Goal: Transaction & Acquisition: Purchase product/service

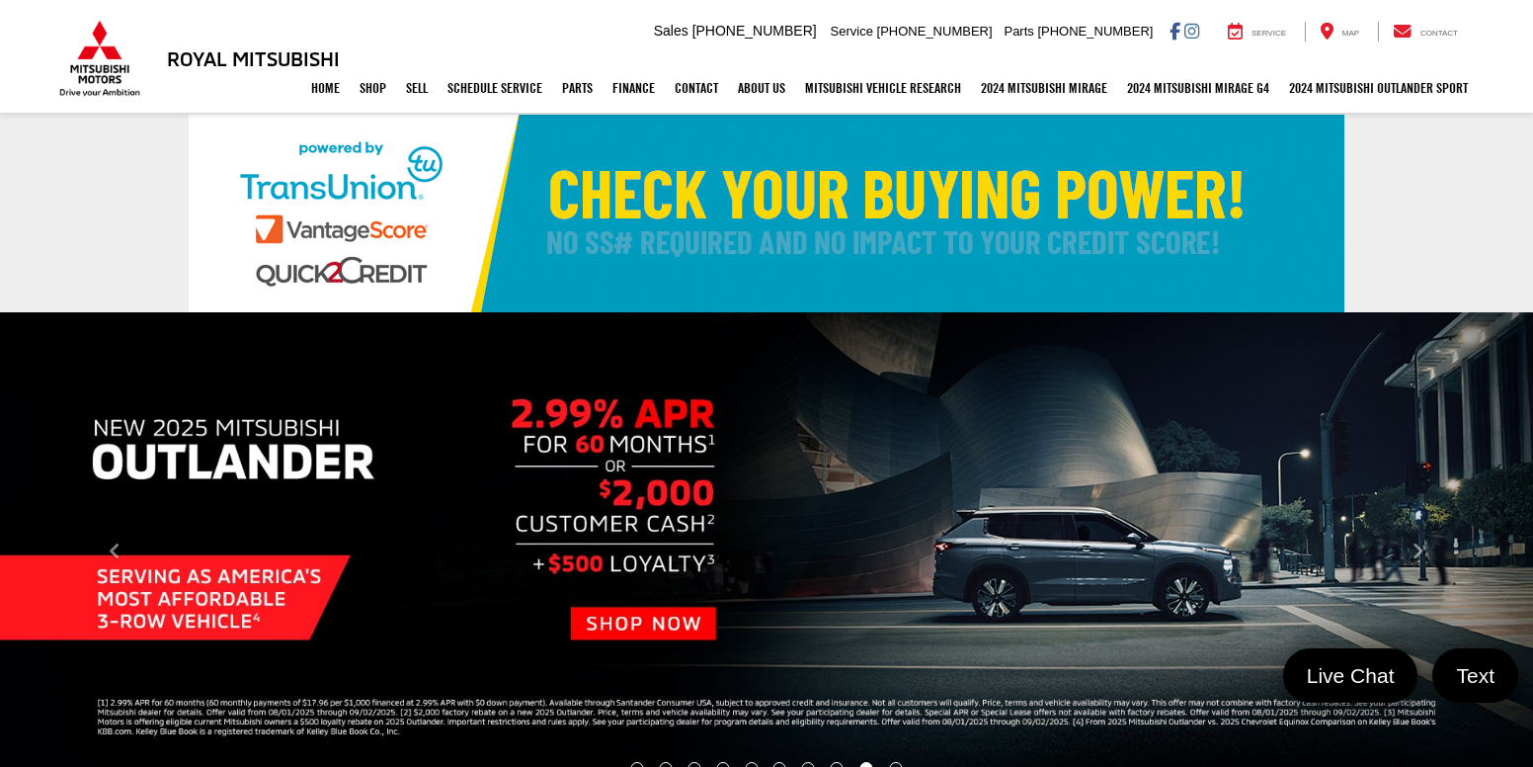
select select "Mitsubishi"
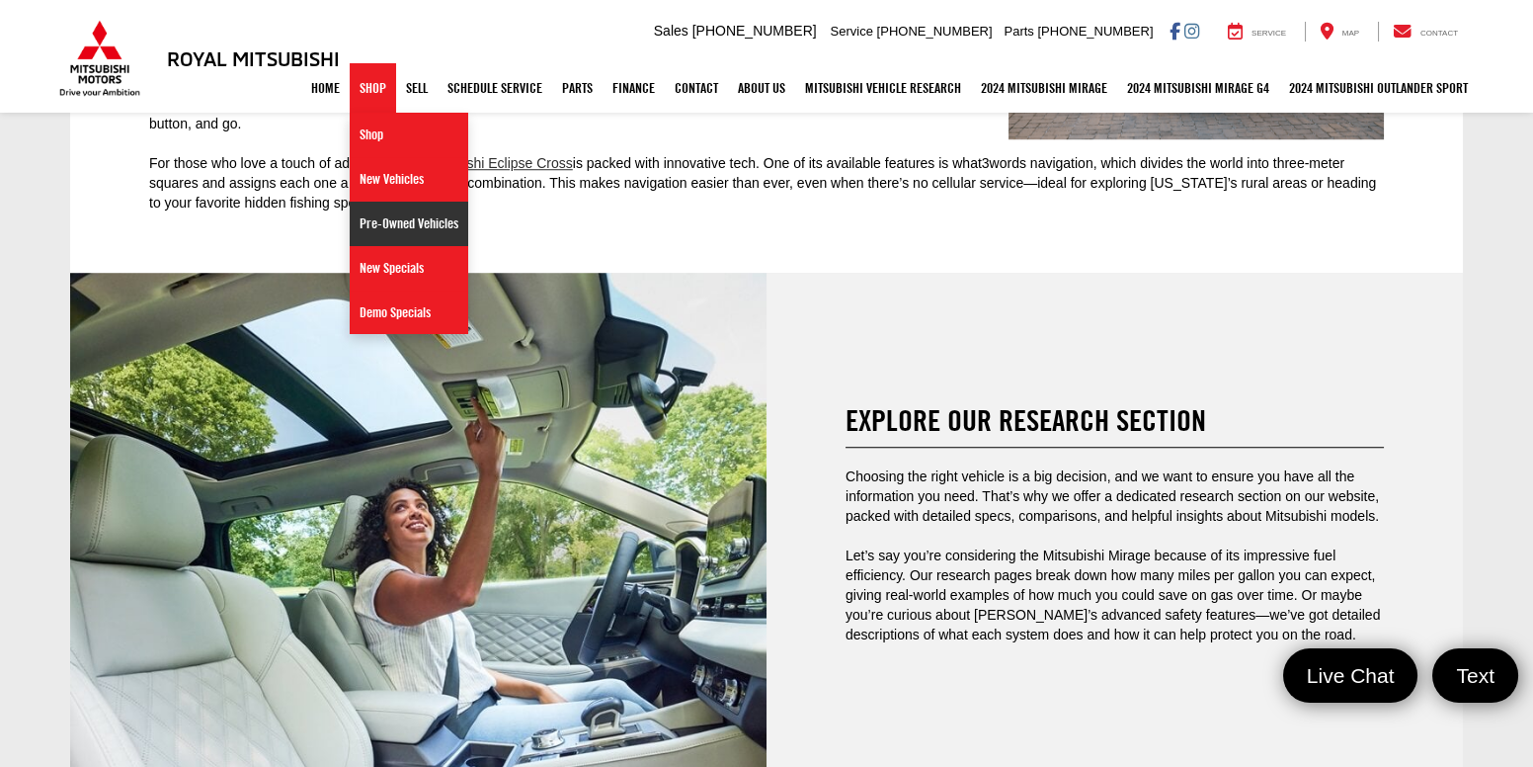
click at [388, 217] on link "Pre-Owned Vehicles" at bounding box center [409, 224] width 119 height 44
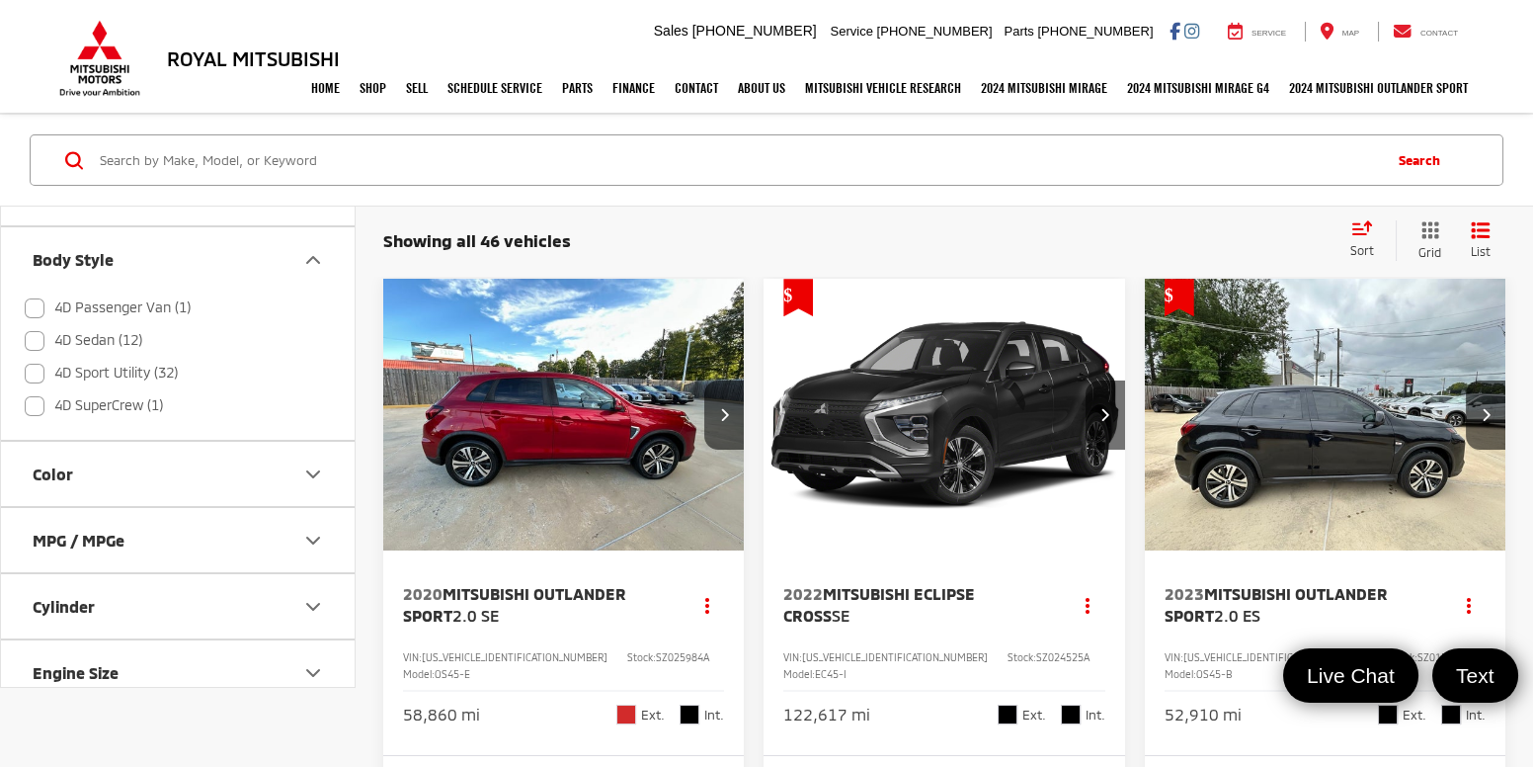
click at [55, 409] on label "4D SuperCrew (1)" at bounding box center [94, 405] width 138 height 33
checkbox input "true"
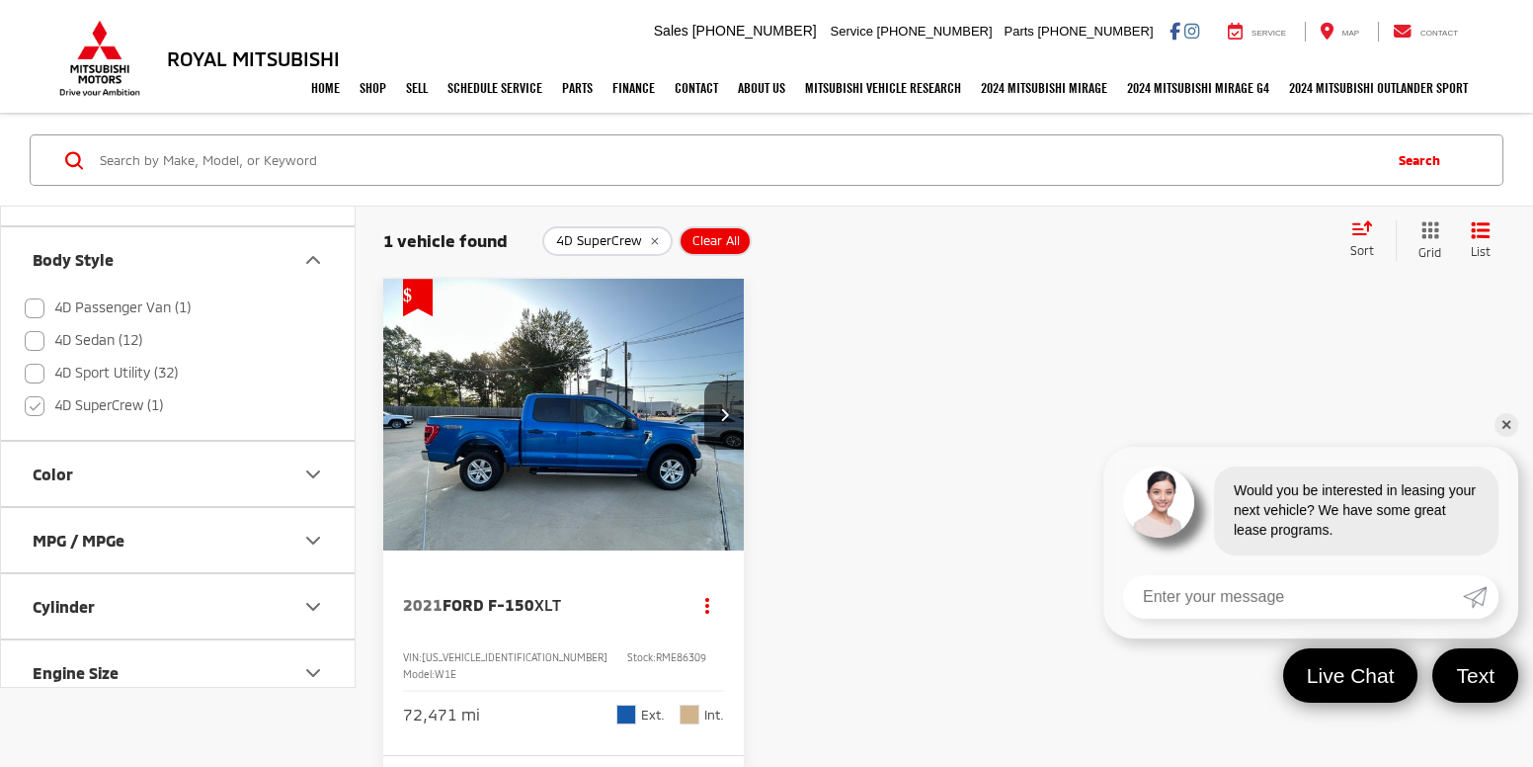
click at [1507, 423] on link "✕" at bounding box center [1507, 425] width 24 height 24
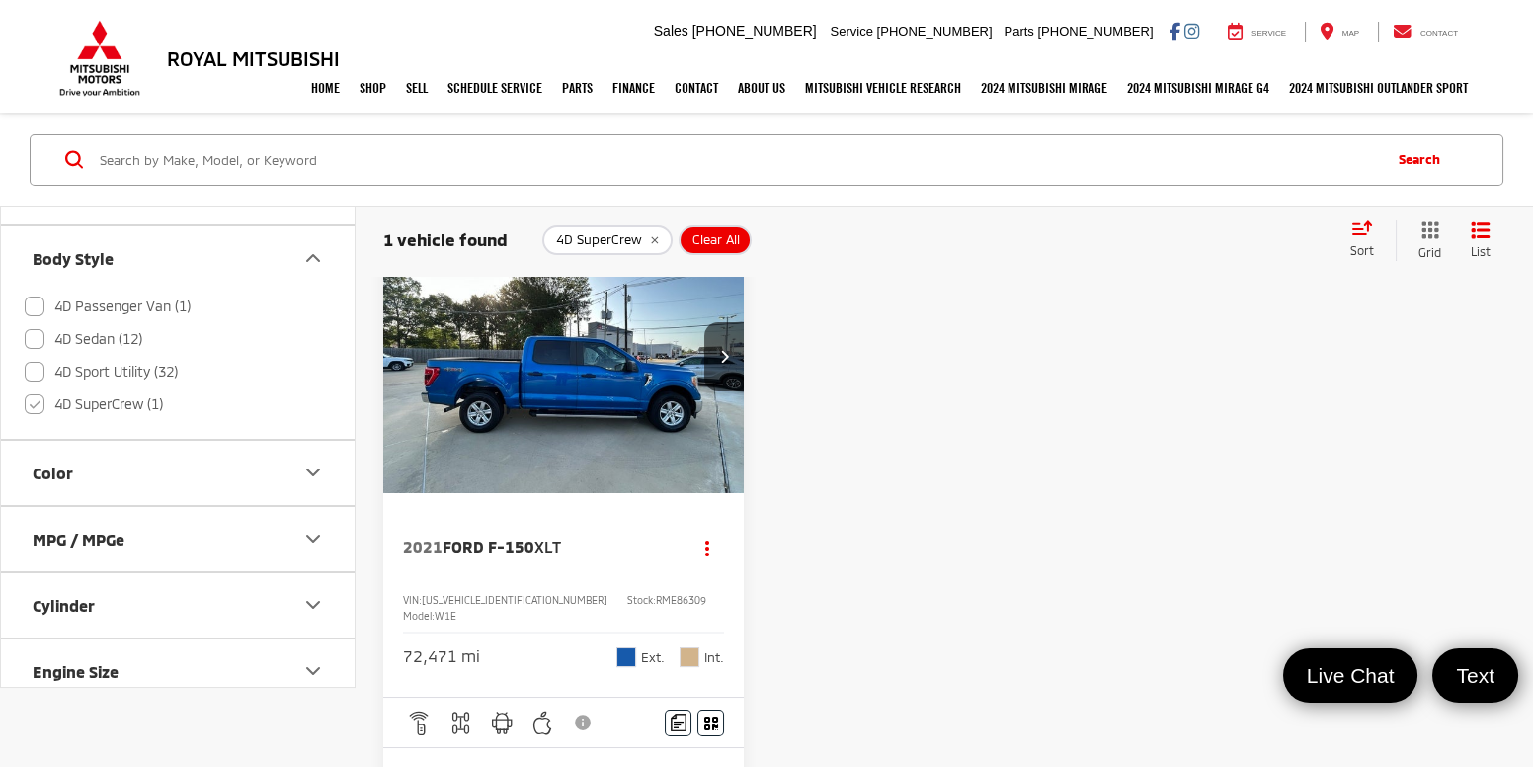
scroll to position [50, 0]
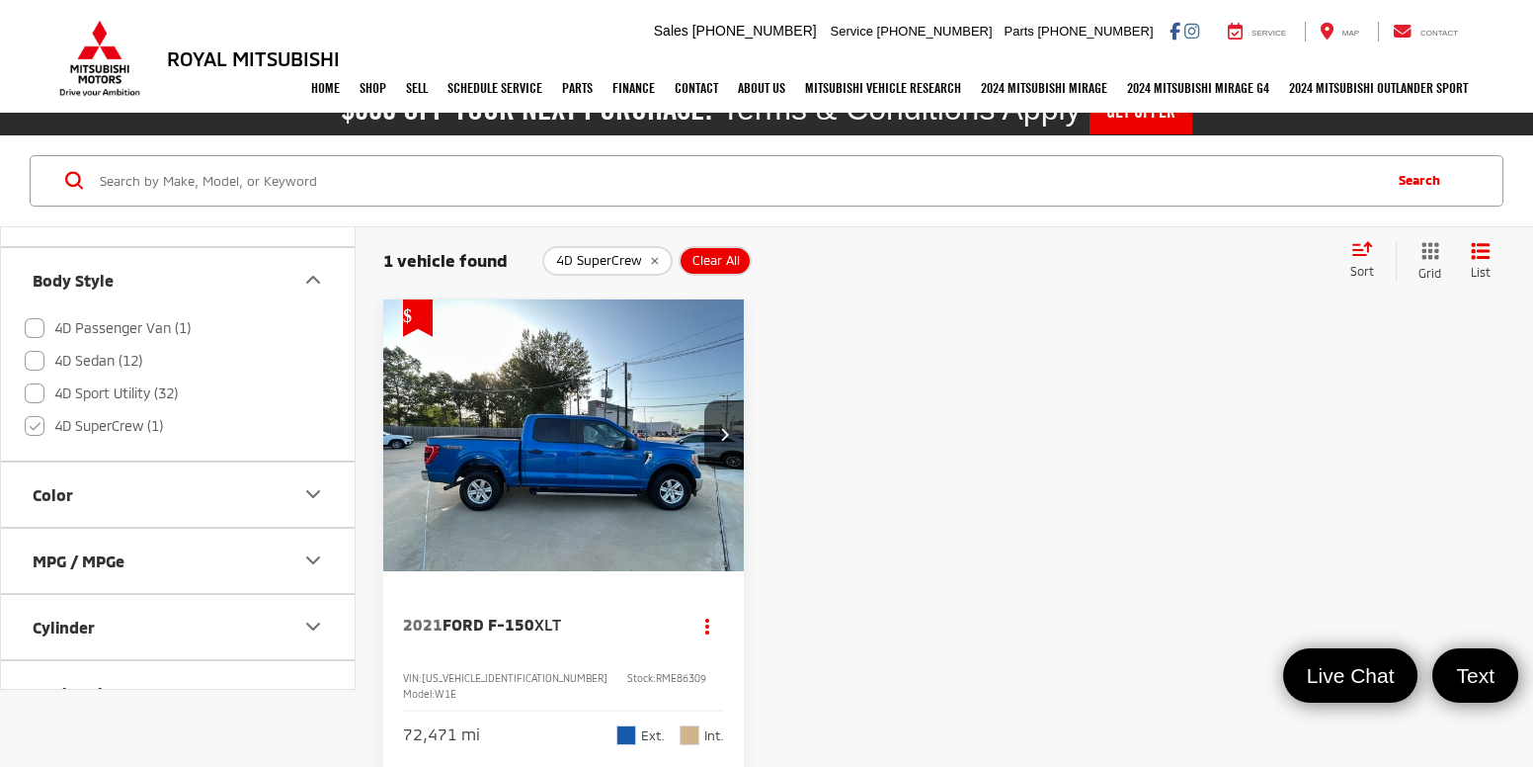
click at [586, 459] on img "2021 Ford F-150 XLT 0" at bounding box center [564, 435] width 364 height 273
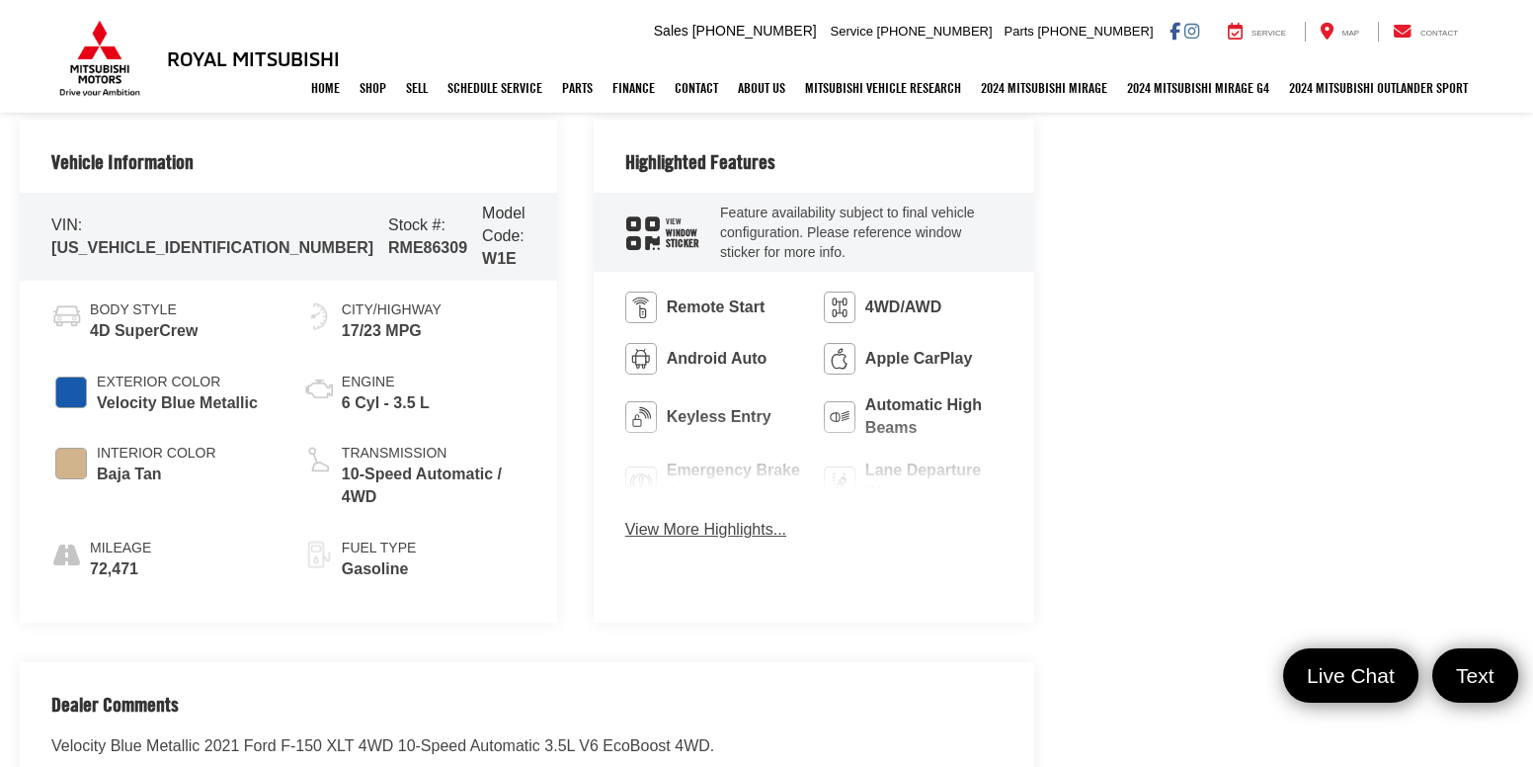
click at [694, 519] on button "View More Highlights..." at bounding box center [705, 530] width 161 height 23
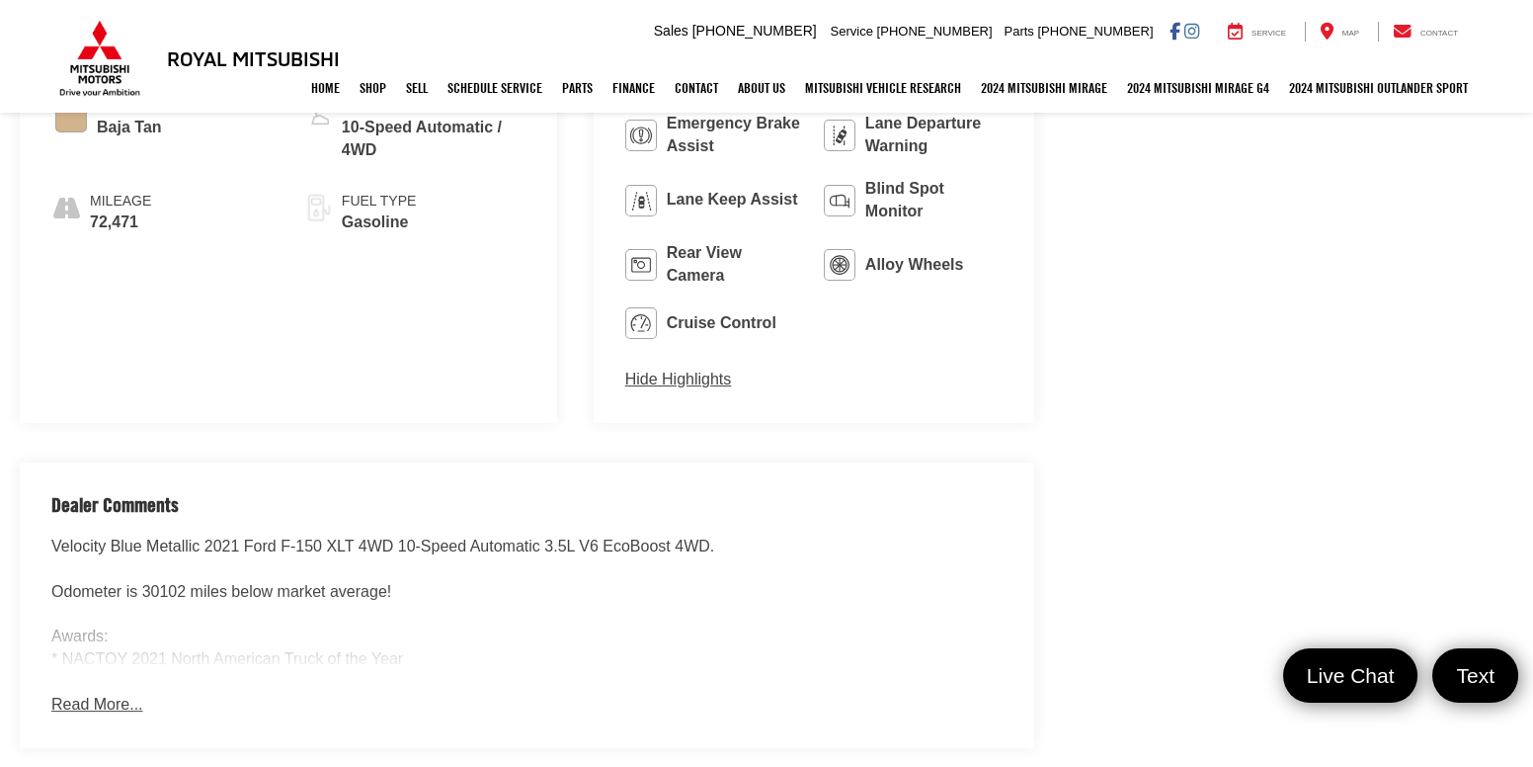
scroll to position [1385, 0]
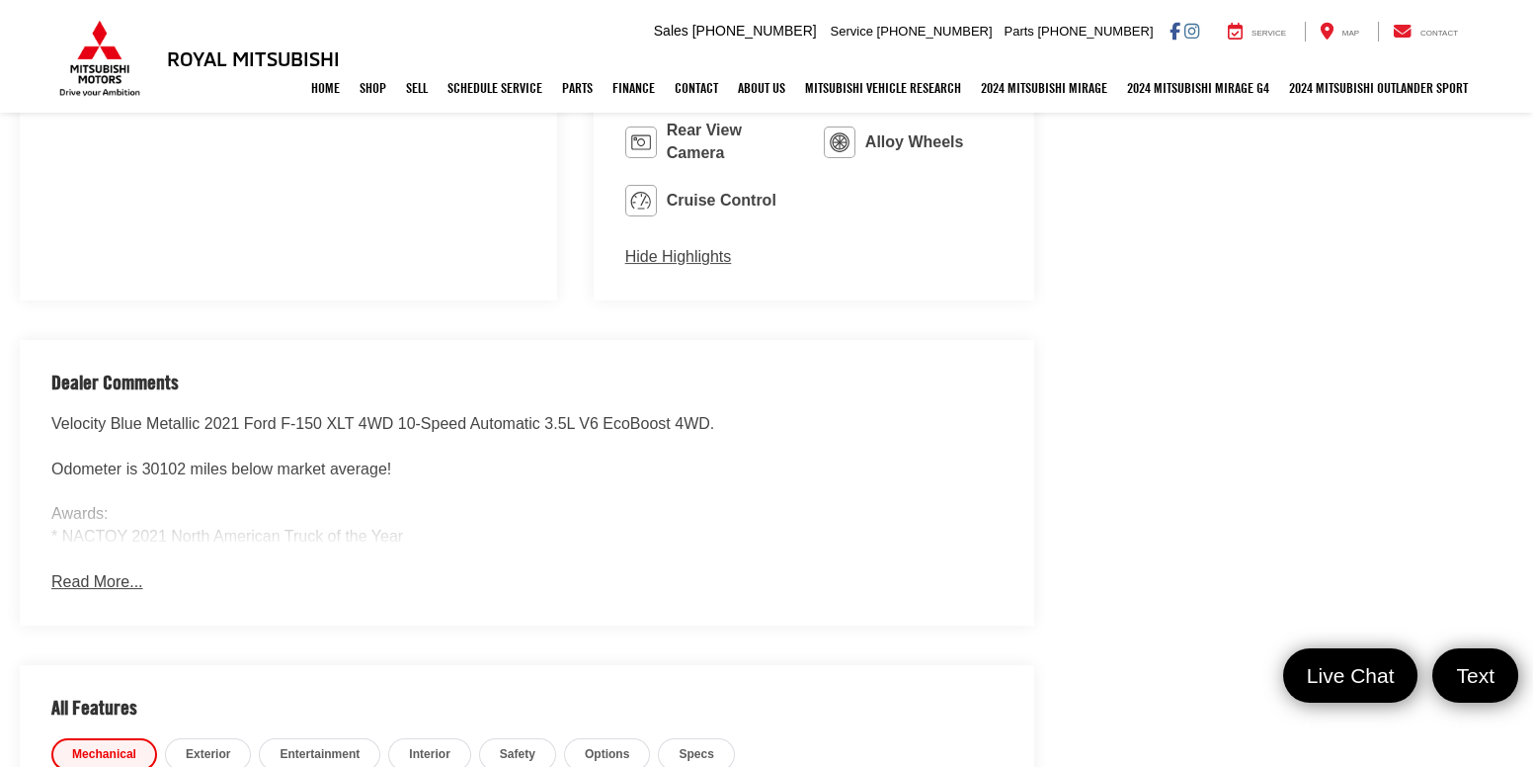
click at [99, 571] on button "Read More..." at bounding box center [96, 582] width 91 height 23
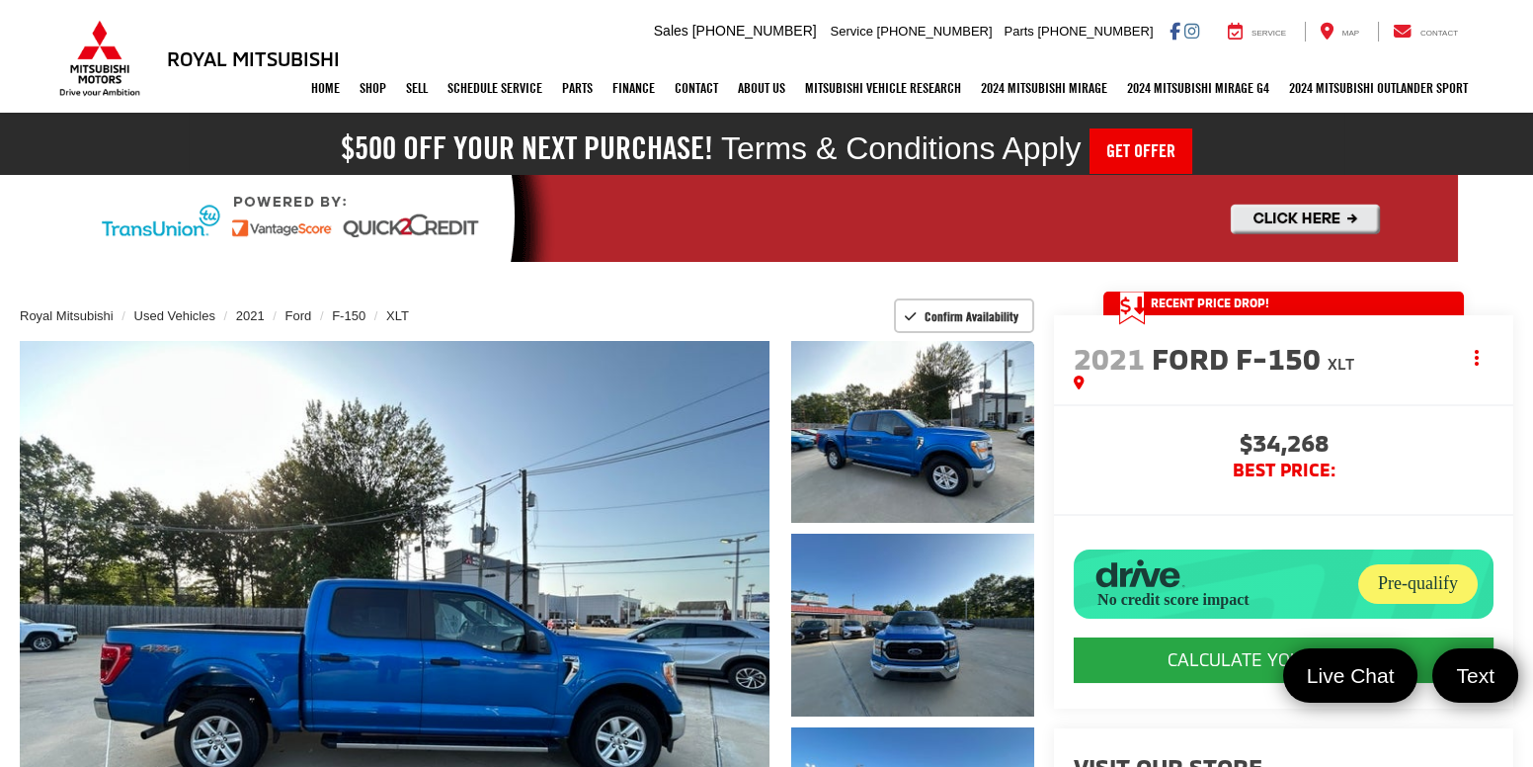
scroll to position [0, 0]
